Goal: Find specific page/section: Find specific page/section

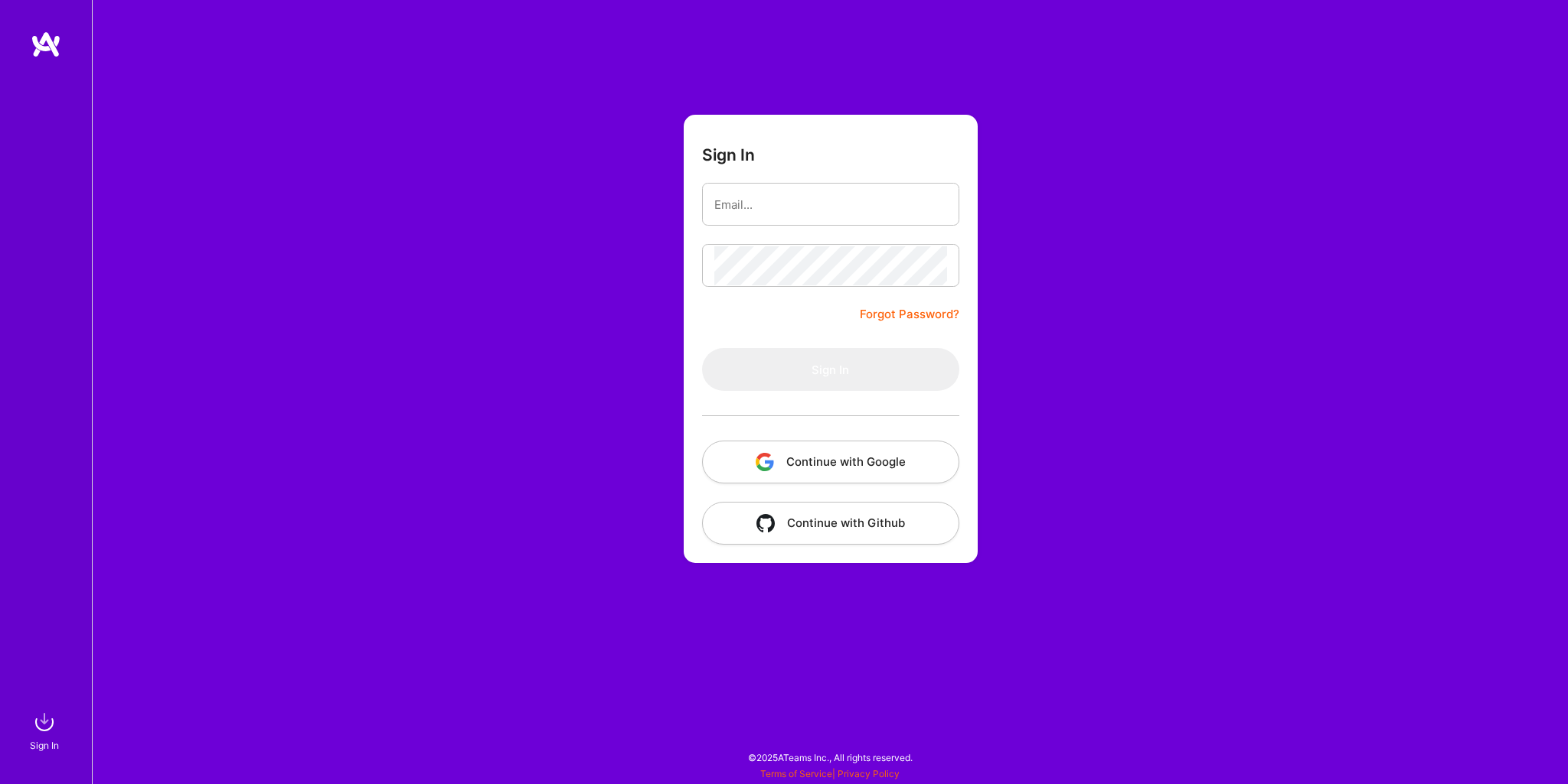
click at [791, 466] on button "Continue with Google" at bounding box center [830, 462] width 257 height 43
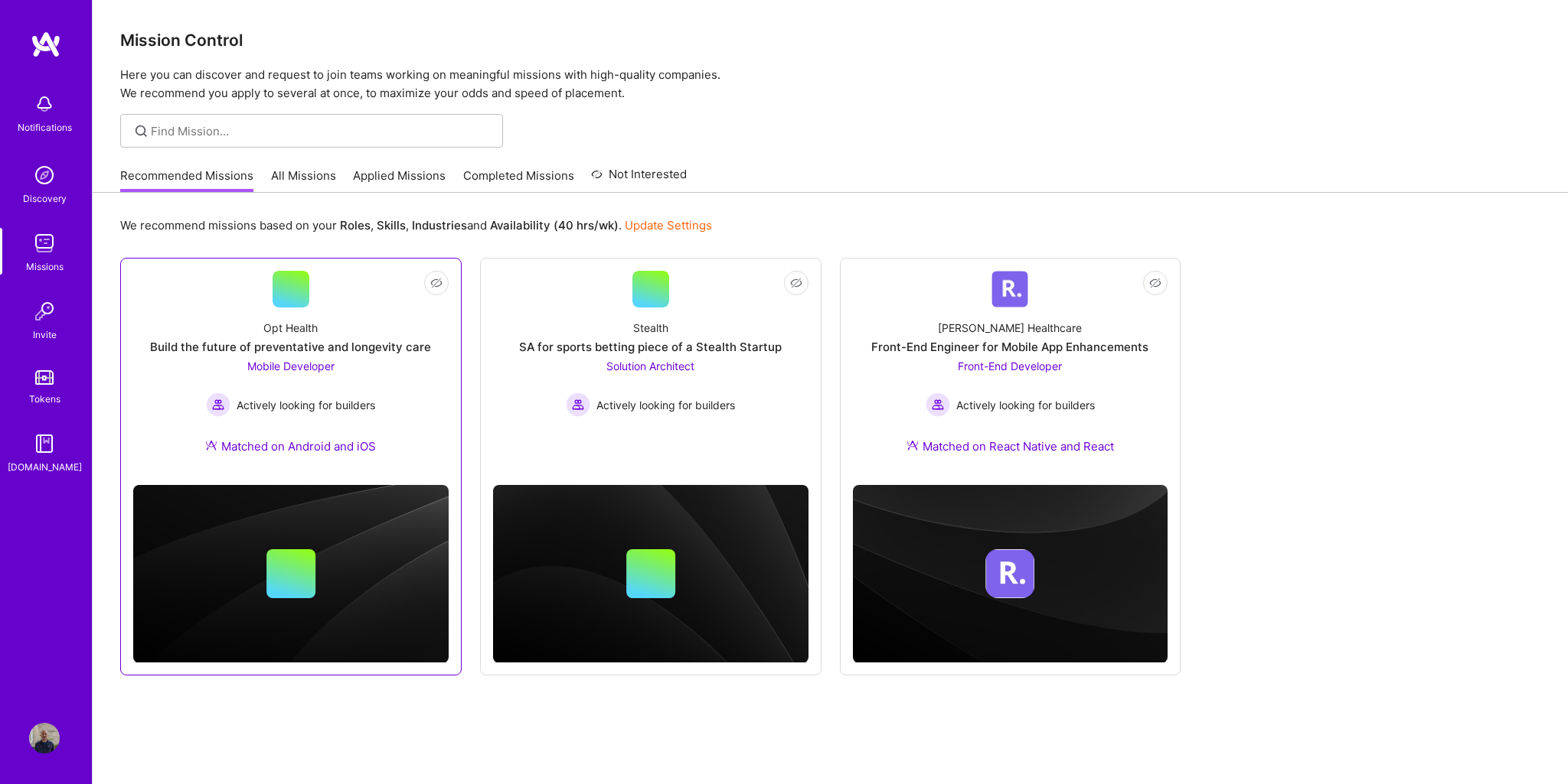
click at [274, 333] on div "Opt Health" at bounding box center [291, 327] width 55 height 16
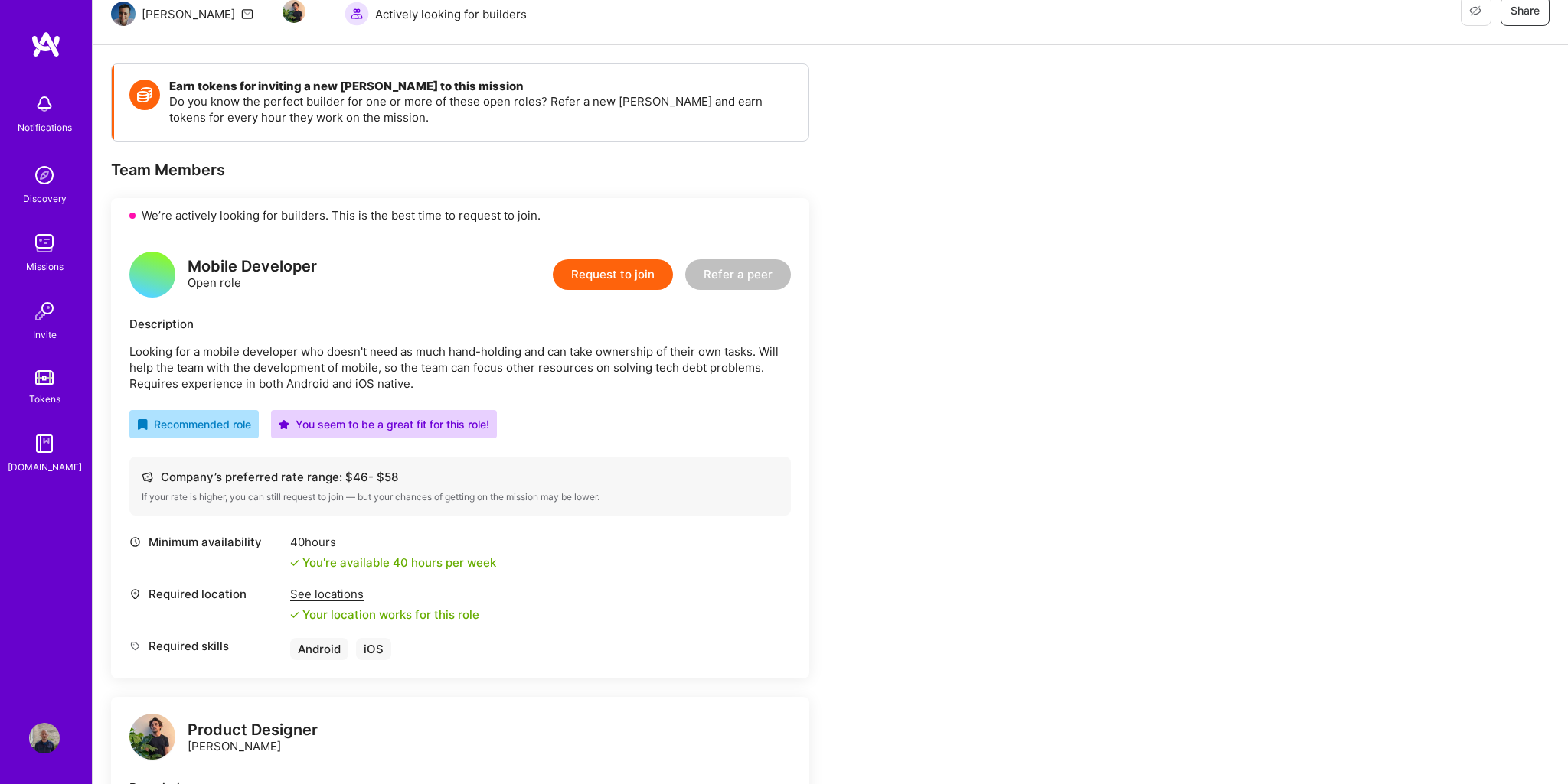
scroll to position [162, 0]
